Goal: Find specific page/section: Find specific page/section

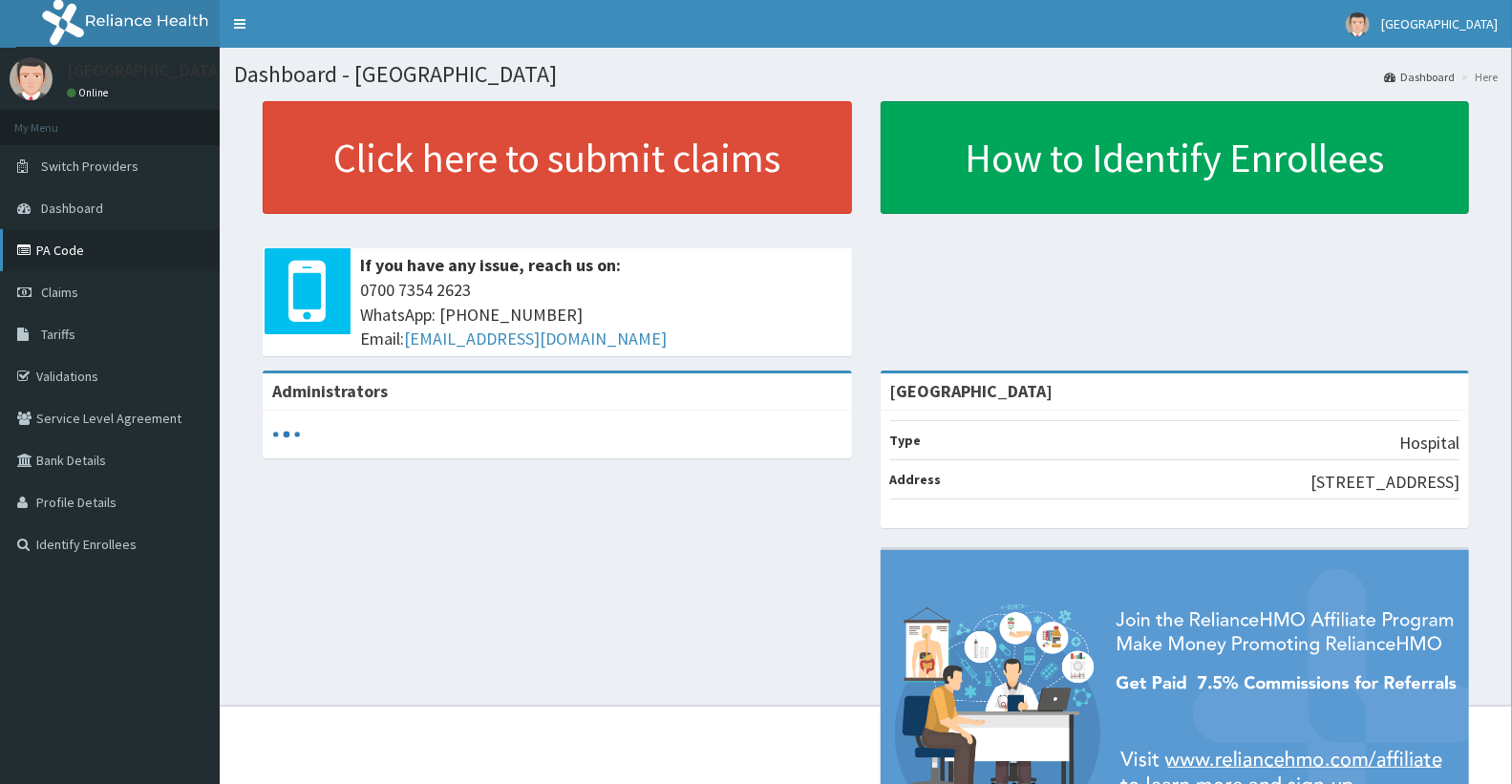
click at [132, 255] on link "PA Code" at bounding box center [110, 250] width 220 height 42
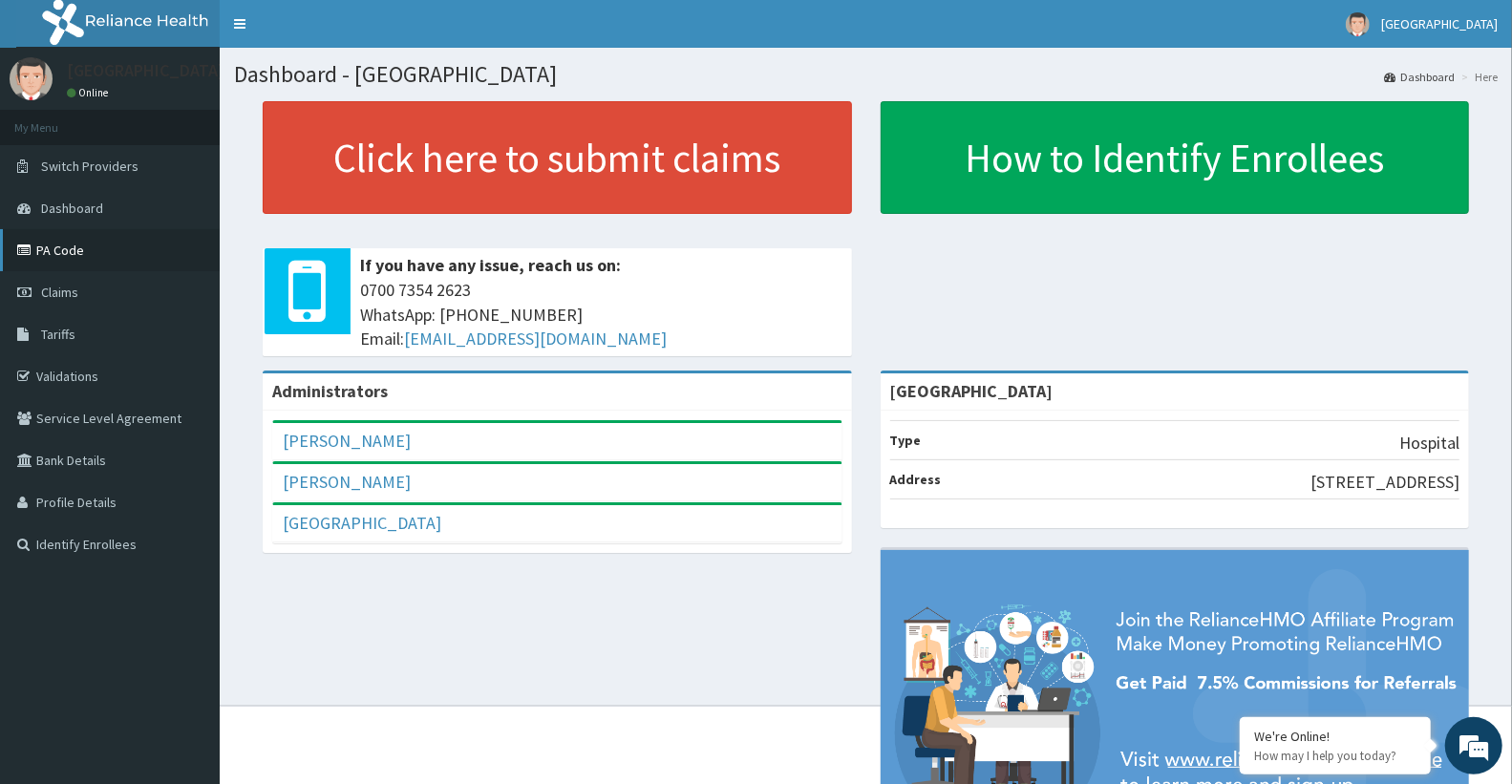
click at [44, 254] on link "PA Code" at bounding box center [110, 250] width 220 height 42
